Goal: Task Accomplishment & Management: Manage account settings

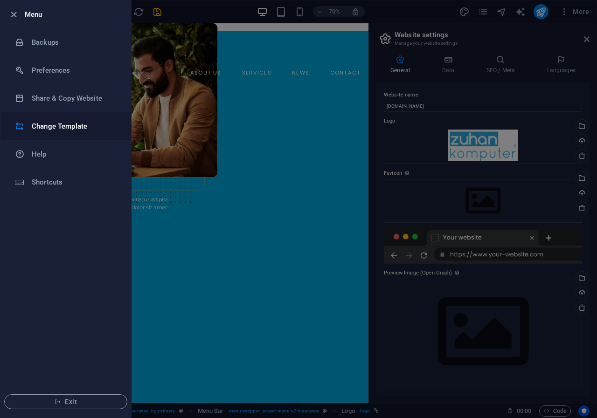
click at [61, 130] on h6 "Change Template" at bounding box center [75, 126] width 86 height 11
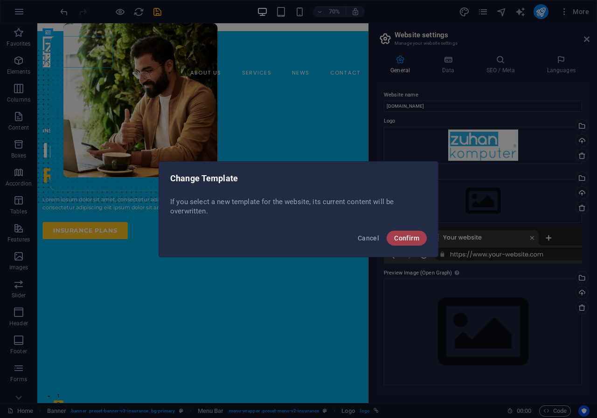
click at [405, 232] on button "Confirm" at bounding box center [406, 238] width 40 height 15
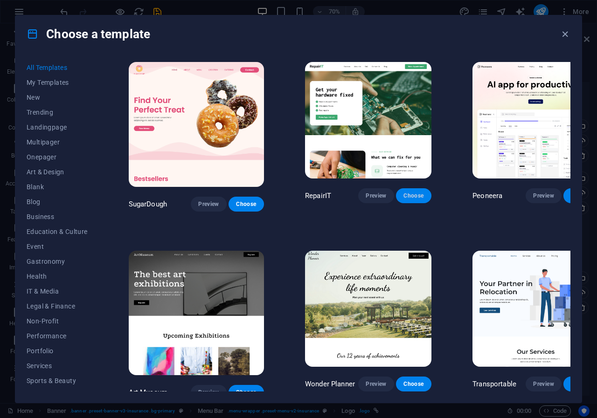
click at [403, 192] on span "Choose" at bounding box center [413, 195] width 21 height 7
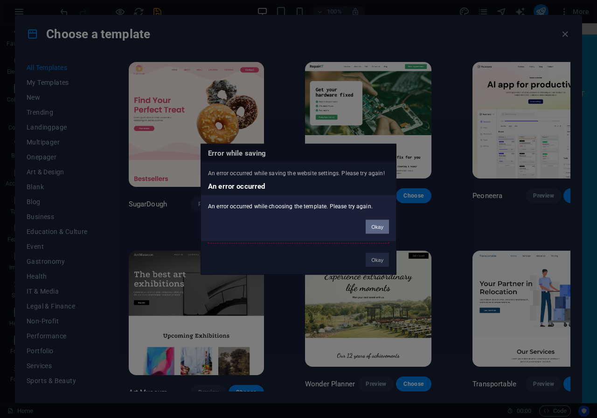
click at [378, 230] on button "Okay" at bounding box center [376, 227] width 23 height 14
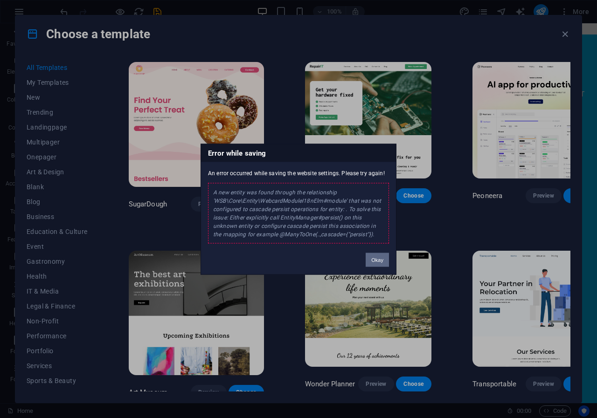
click at [372, 263] on button "Okay" at bounding box center [376, 260] width 23 height 14
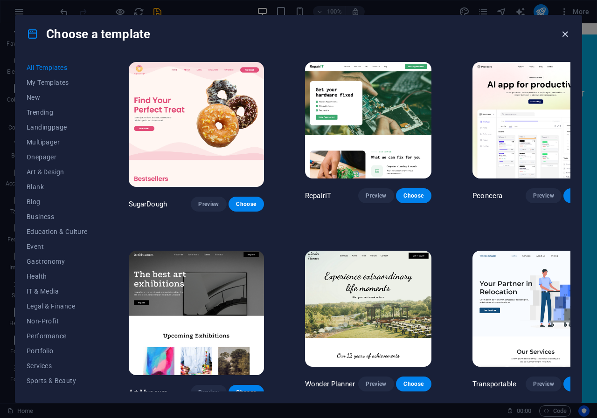
drag, startPoint x: 565, startPoint y: 34, endPoint x: 527, endPoint y: 11, distance: 44.3
click at [565, 34] on icon "button" at bounding box center [564, 34] width 11 height 11
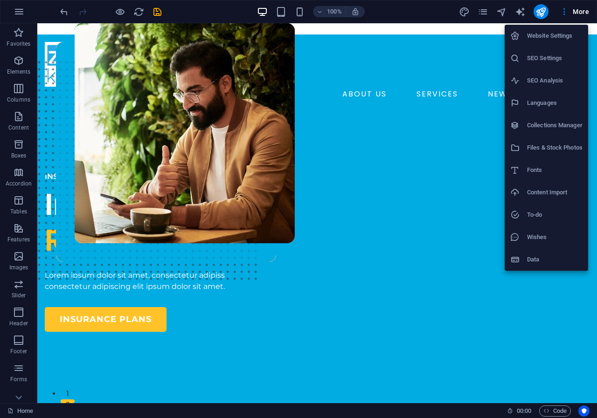
click at [539, 259] on h6 "Data" at bounding box center [554, 259] width 55 height 11
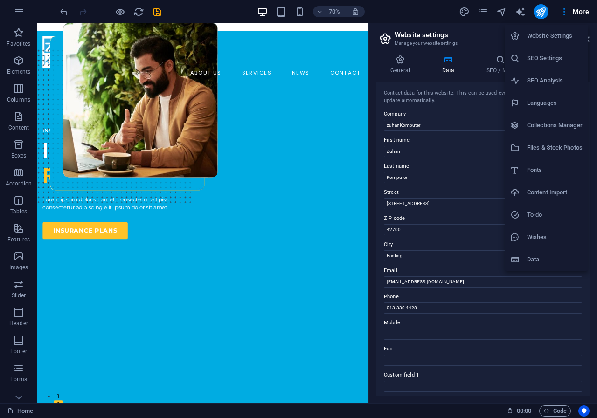
click at [561, 150] on h6 "Files & Stock Photos" at bounding box center [554, 147] width 55 height 11
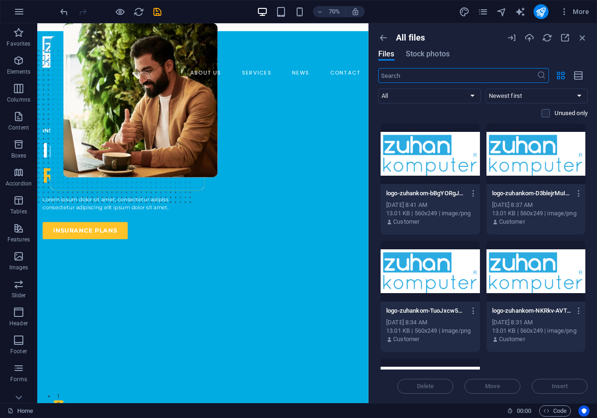
scroll to position [100, 0]
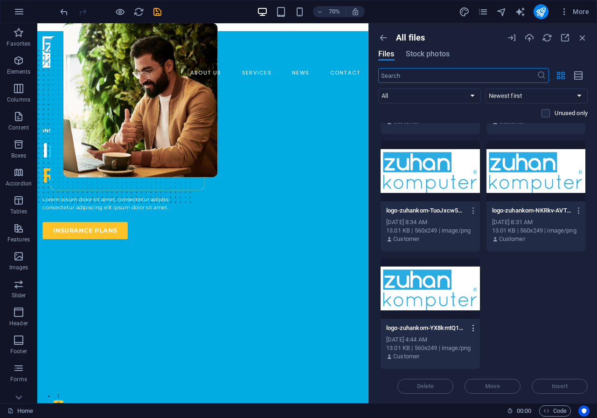
click at [472, 327] on icon "button" at bounding box center [473, 328] width 9 height 8
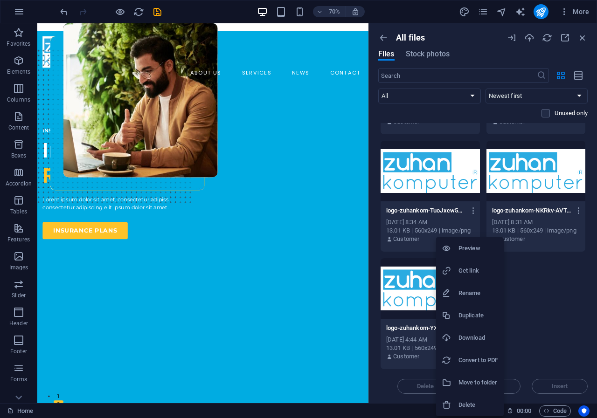
click at [545, 305] on div at bounding box center [298, 209] width 597 height 418
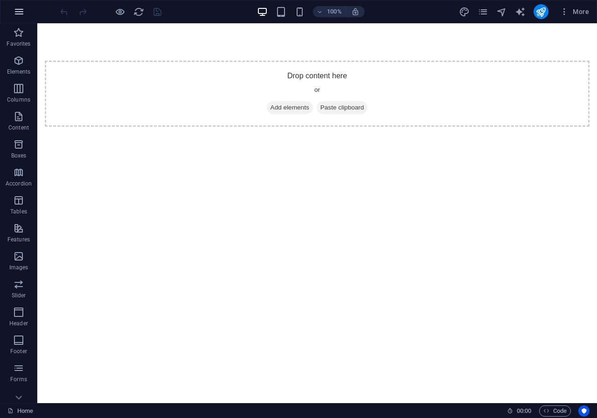
click at [16, 16] on icon "button" at bounding box center [19, 11] width 11 height 11
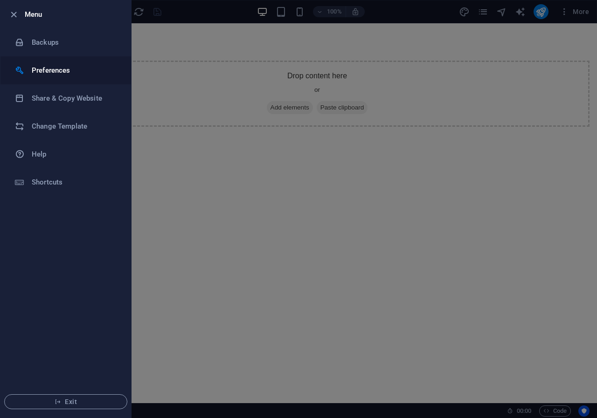
click at [65, 74] on h6 "Preferences" at bounding box center [75, 70] width 86 height 11
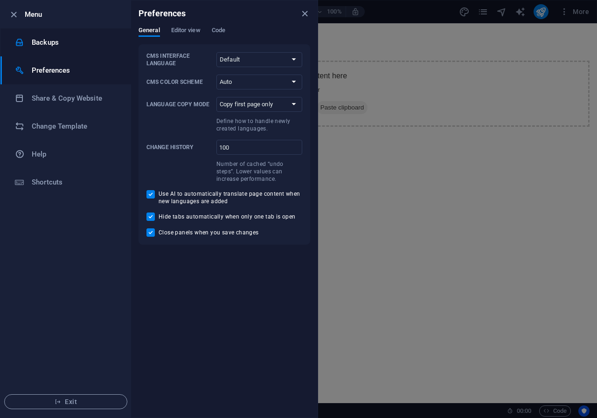
click at [49, 48] on li "Backups" at bounding box center [65, 42] width 130 height 28
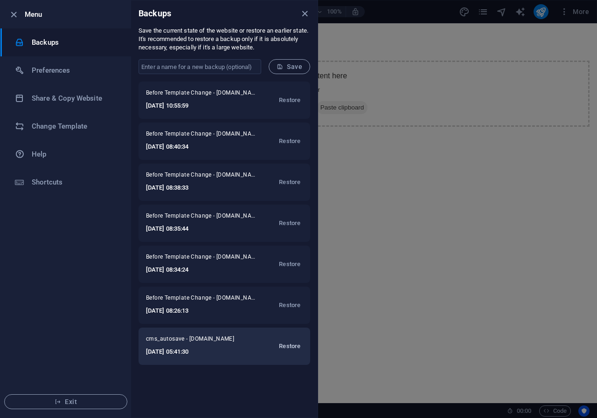
click at [290, 346] on span "Restore" at bounding box center [289, 346] width 21 height 11
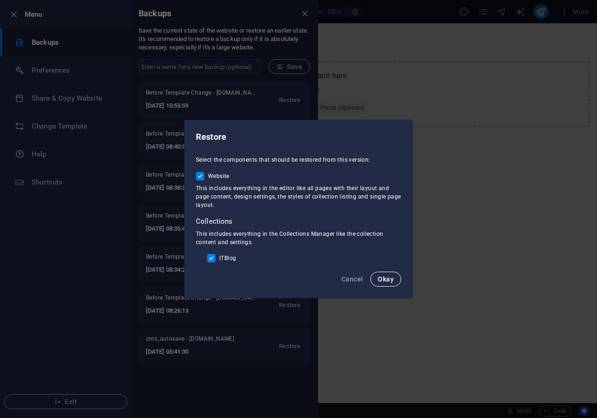
click at [386, 282] on span "Okay" at bounding box center [386, 278] width 16 height 7
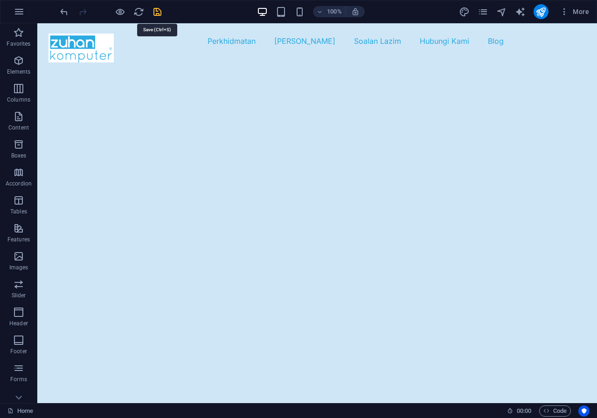
click at [541, 14] on icon "publish" at bounding box center [540, 12] width 11 height 11
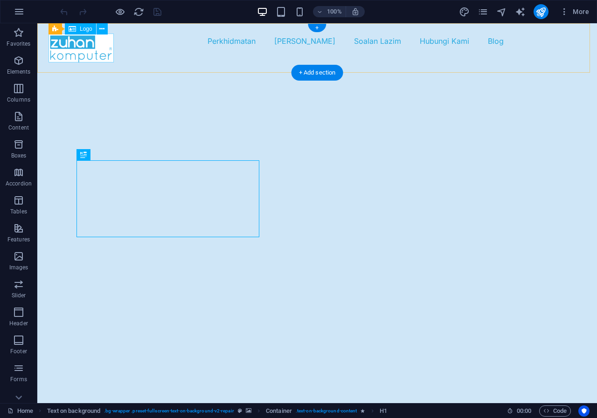
click at [97, 49] on div at bounding box center [80, 48] width 65 height 29
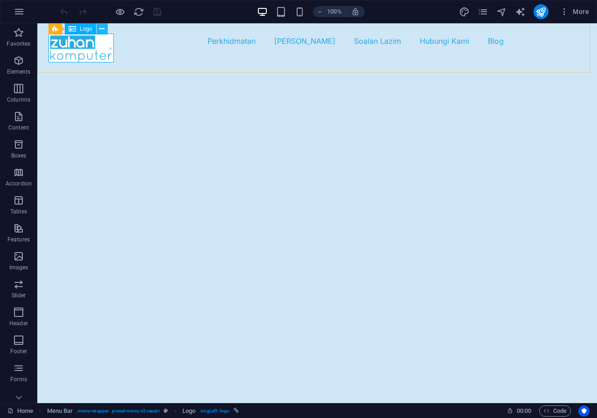
click at [0, 0] on button at bounding box center [0, 0] width 0 height 0
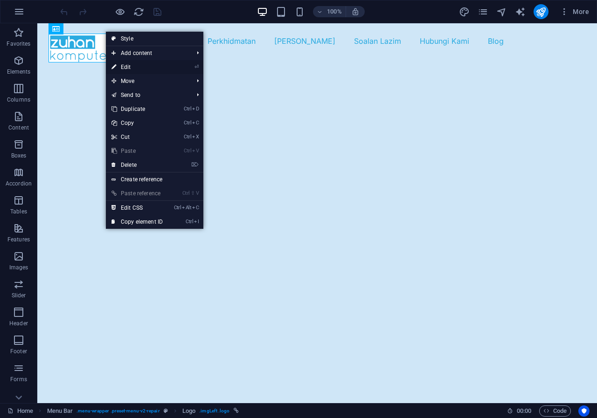
click at [128, 67] on link "⏎ Edit" at bounding box center [137, 67] width 62 height 14
select select "px"
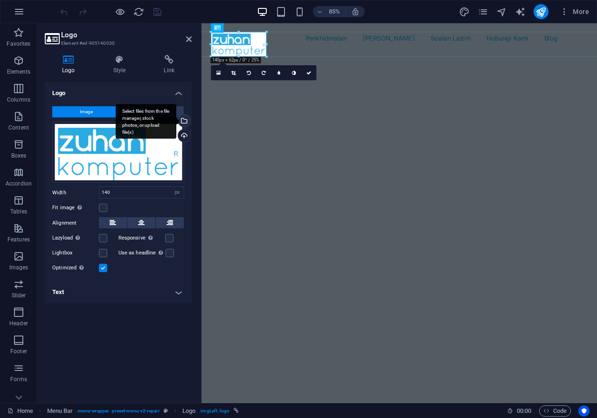
click at [184, 121] on div "Select files from the file manager, stock photos, or upload file(s)" at bounding box center [183, 122] width 14 height 14
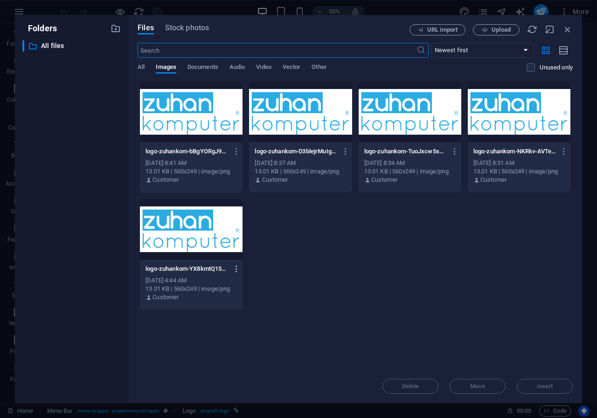
click at [237, 270] on icon "button" at bounding box center [236, 269] width 9 height 8
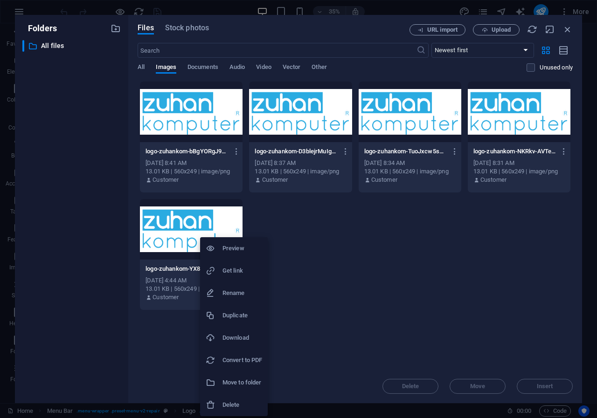
click at [248, 401] on h6 "Delete" at bounding box center [242, 404] width 40 height 11
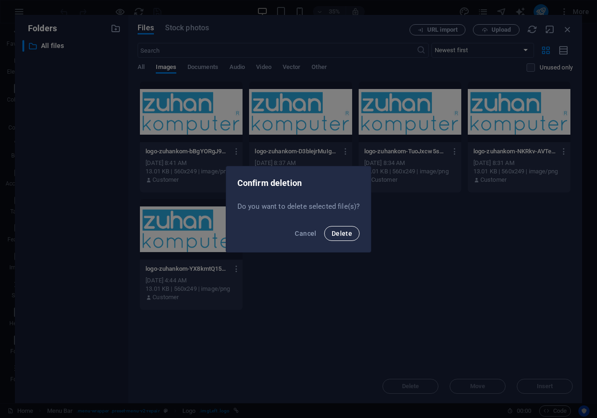
click at [348, 230] on span "Delete" at bounding box center [341, 233] width 21 height 7
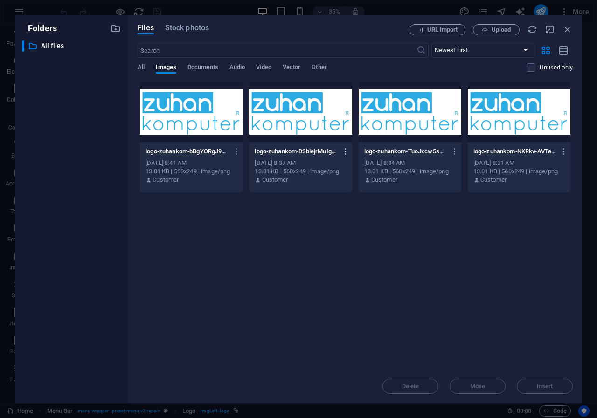
click at [343, 155] on icon "button" at bounding box center [345, 151] width 9 height 8
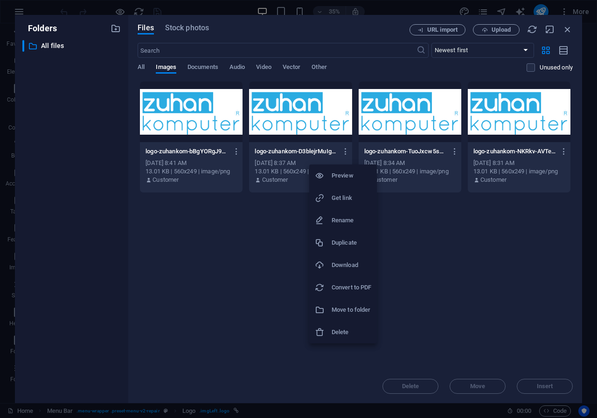
click at [336, 335] on h6 "Delete" at bounding box center [351, 332] width 40 height 11
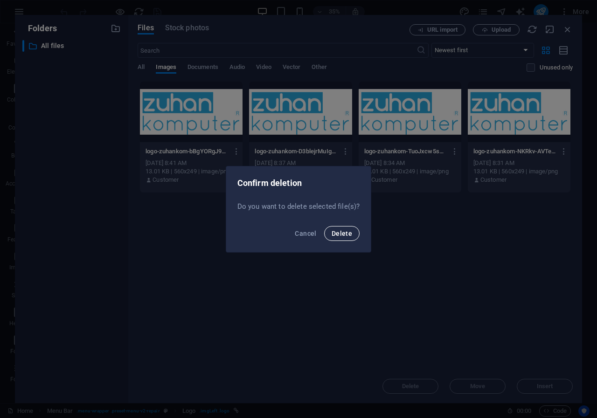
click at [335, 235] on span "Delete" at bounding box center [341, 233] width 21 height 7
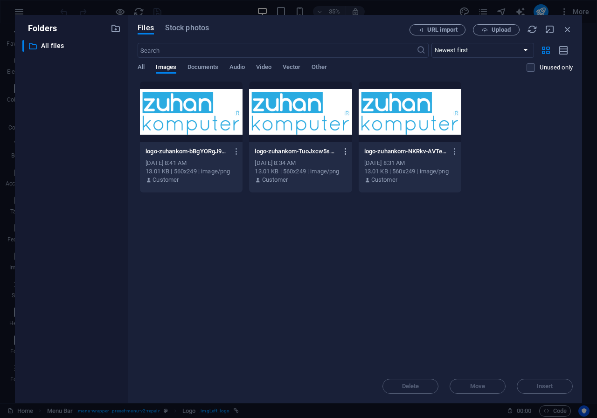
click at [345, 151] on icon "button" at bounding box center [345, 151] width 9 height 8
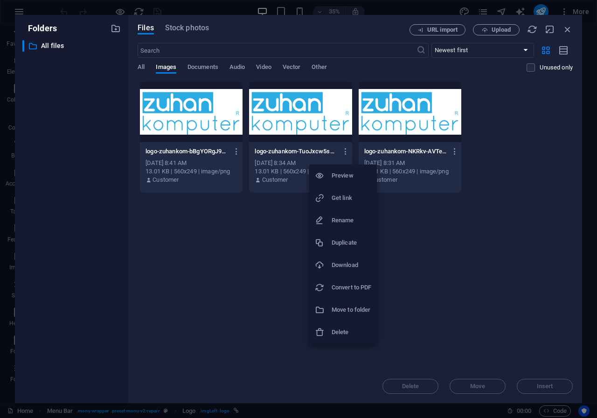
click at [339, 337] on h6 "Delete" at bounding box center [351, 332] width 40 height 11
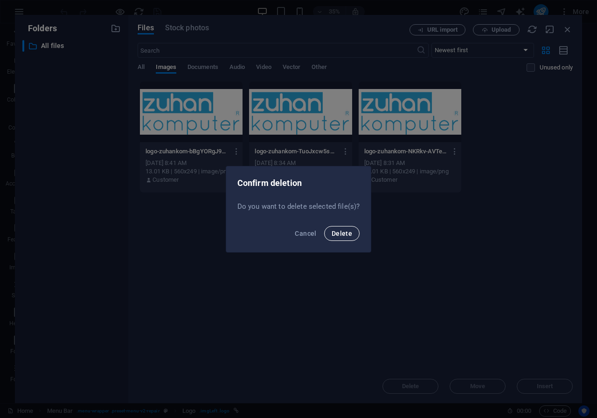
click at [341, 235] on span "Delete" at bounding box center [341, 233] width 21 height 7
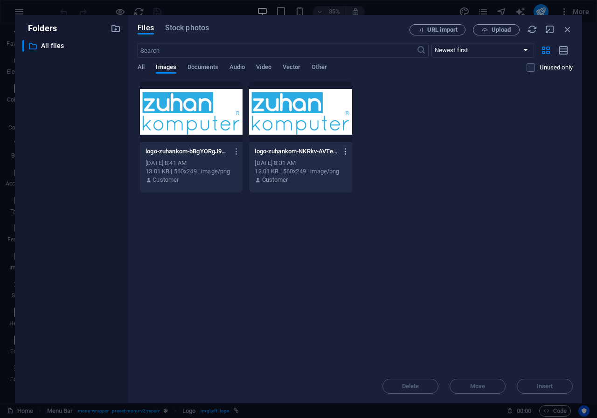
click at [342, 149] on icon "button" at bounding box center [345, 151] width 9 height 8
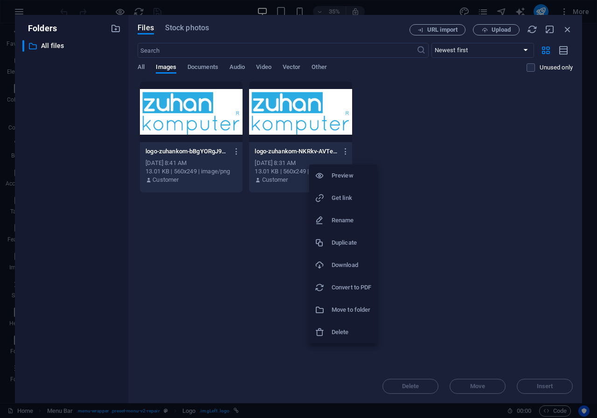
click at [337, 329] on h6 "Delete" at bounding box center [351, 332] width 40 height 11
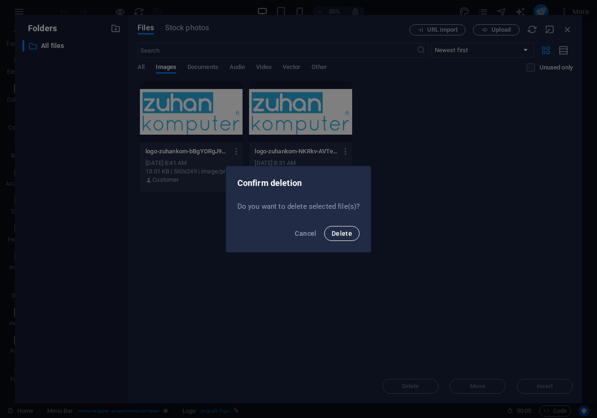
click at [331, 229] on button "Delete" at bounding box center [341, 233] width 35 height 15
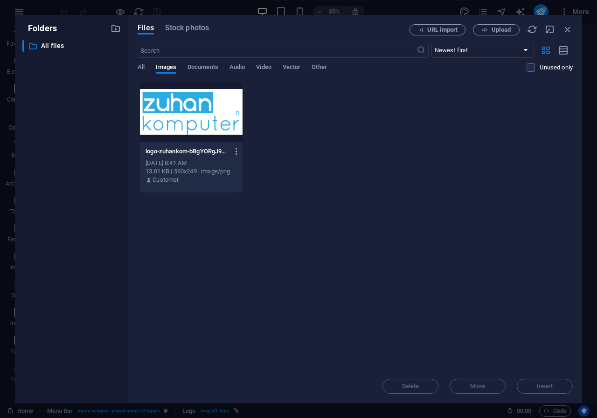
click at [237, 151] on icon "button" at bounding box center [236, 151] width 9 height 8
click at [220, 336] on div at bounding box center [214, 332] width 17 height 9
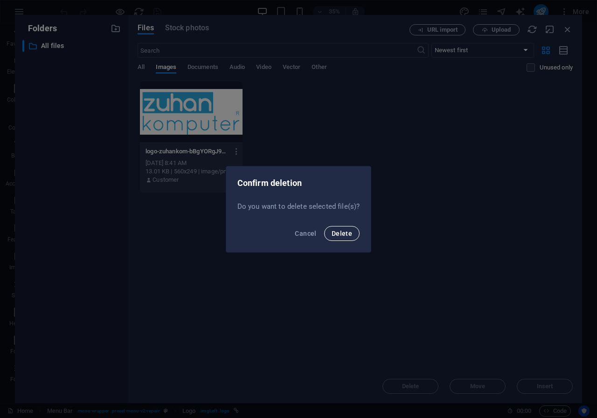
click at [334, 236] on span "Delete" at bounding box center [341, 233] width 21 height 7
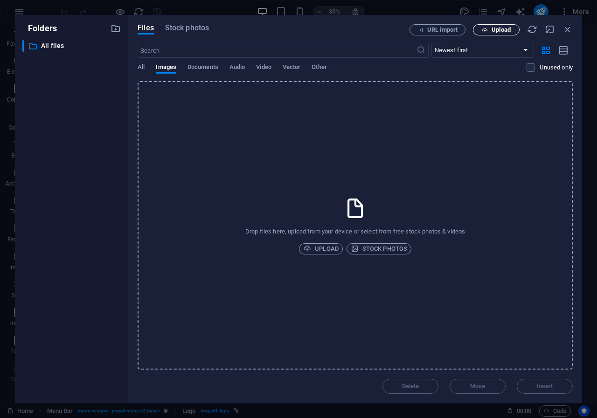
click at [495, 28] on span "Upload" at bounding box center [500, 30] width 19 height 6
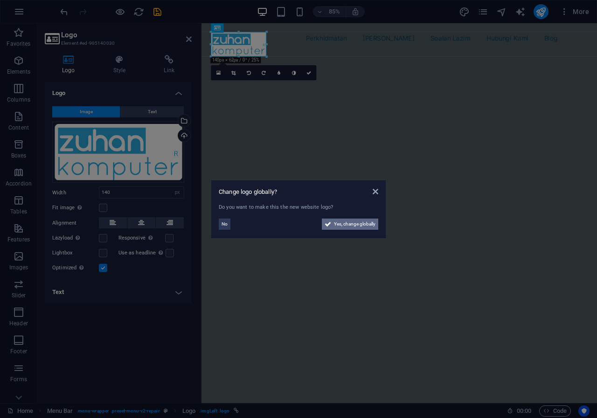
click at [343, 226] on span "Yes, change globally" at bounding box center [354, 224] width 41 height 11
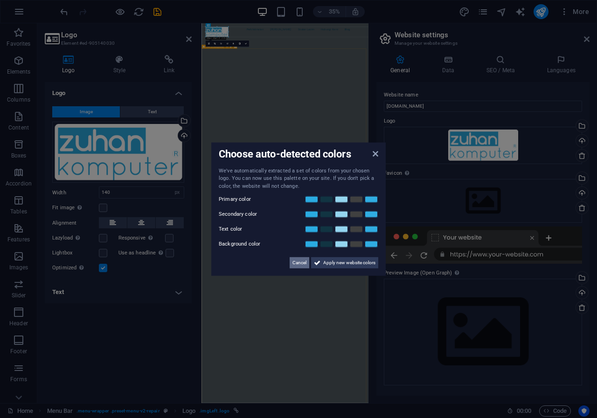
click at [295, 264] on span "Cancel" at bounding box center [299, 262] width 14 height 11
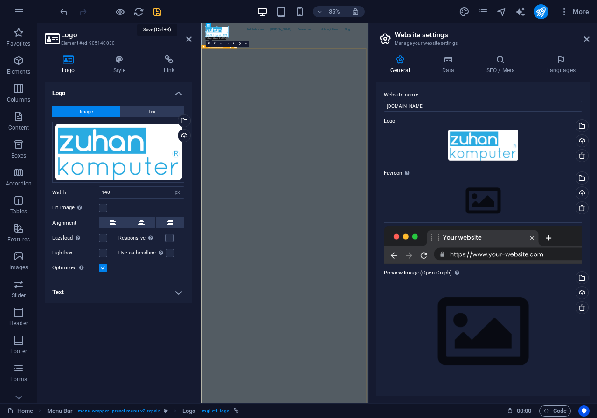
click at [157, 14] on icon "save" at bounding box center [157, 12] width 11 height 11
